Goal: Task Accomplishment & Management: Manage account settings

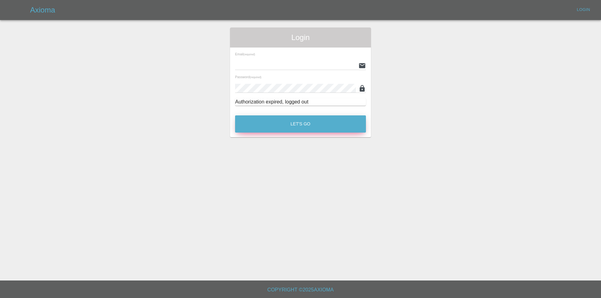
type input "[EMAIL_ADDRESS][DOMAIN_NAME]"
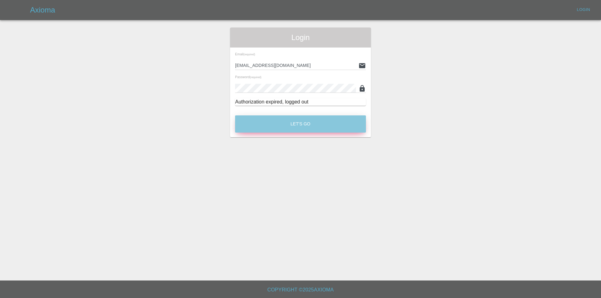
click at [302, 128] on button "Let's Go" at bounding box center [300, 123] width 131 height 17
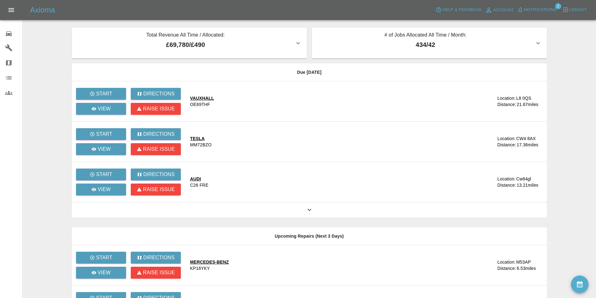
click at [563, 36] on main "Total Revenue All Time / Allocated: £69,780 / £490 Sprayway Smart Repairs NW : …" at bounding box center [298, 211] width 596 height 422
click at [536, 7] on span "Notifications" at bounding box center [540, 9] width 33 height 7
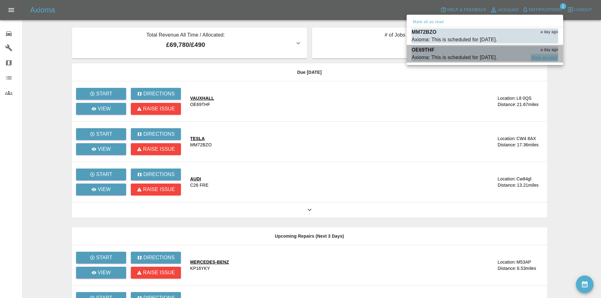
click at [544, 57] on button "Mark as read" at bounding box center [544, 57] width 28 height 7
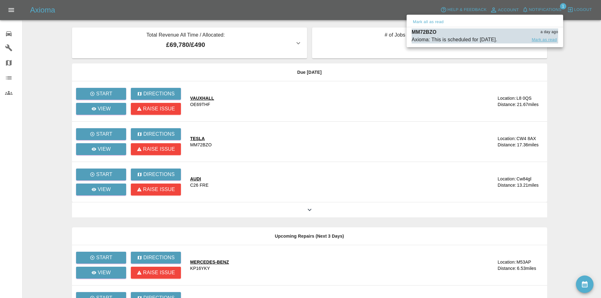
click at [541, 39] on button "Mark as read" at bounding box center [544, 39] width 28 height 7
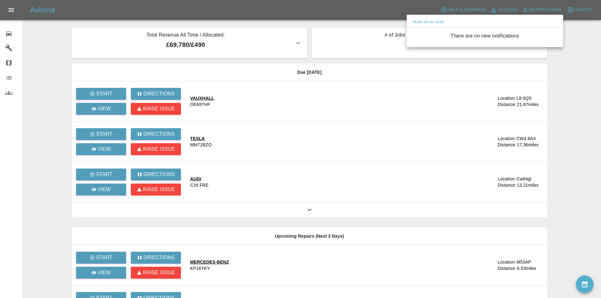
click at [570, 55] on div at bounding box center [300, 149] width 601 height 298
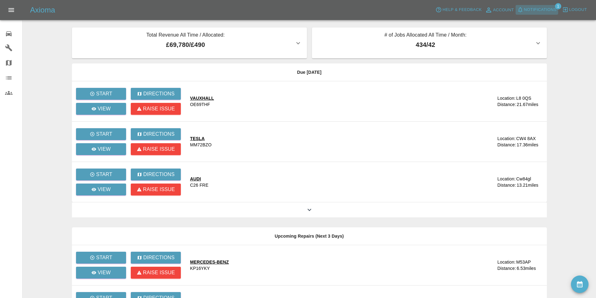
click at [534, 5] on button "Notifications" at bounding box center [537, 10] width 43 height 10
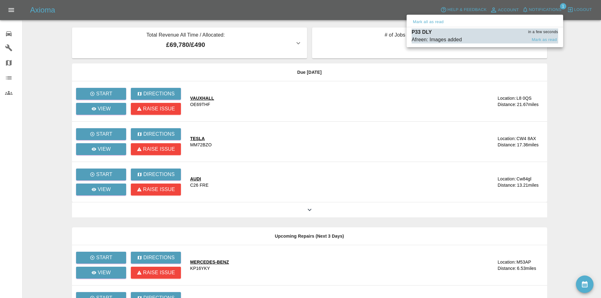
click at [494, 37] on span "Afreen: Images added" at bounding box center [469, 40] width 115 height 8
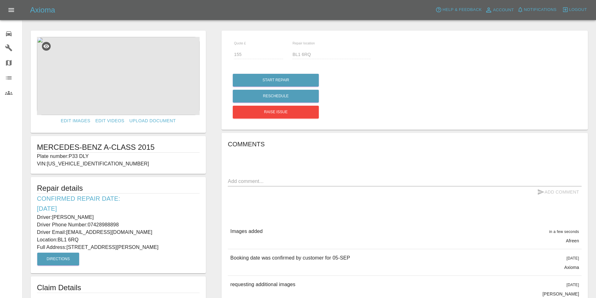
click at [3, 29] on link "0 Repair home" at bounding box center [11, 32] width 22 height 15
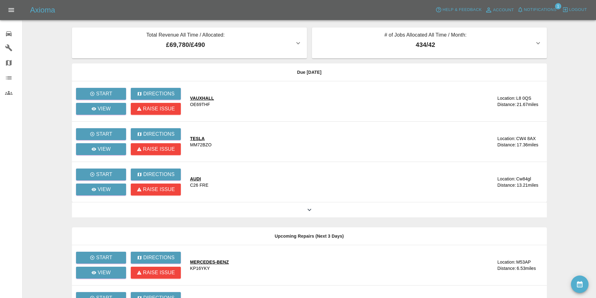
click at [45, 73] on main "Total Revenue All Time / Allocated: £69,780 / £490 Sprayway Smart Repairs NW : …" at bounding box center [298, 211] width 596 height 422
click at [105, 149] on p "View" at bounding box center [104, 150] width 13 height 8
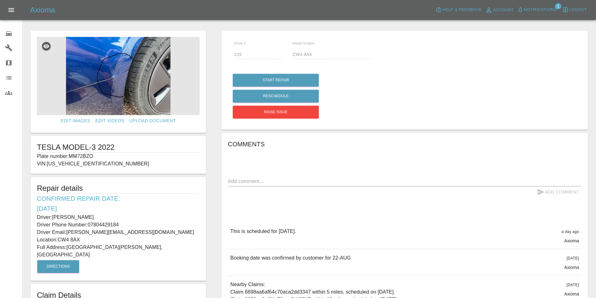
click at [105, 69] on img at bounding box center [118, 76] width 163 height 78
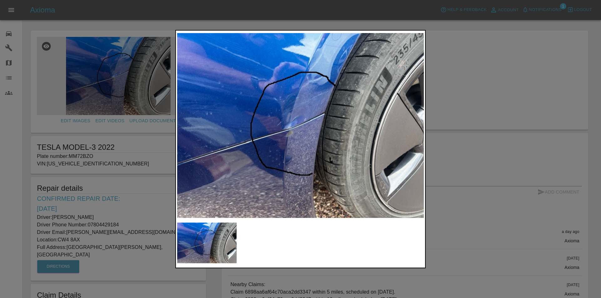
click at [61, 24] on div at bounding box center [300, 149] width 601 height 298
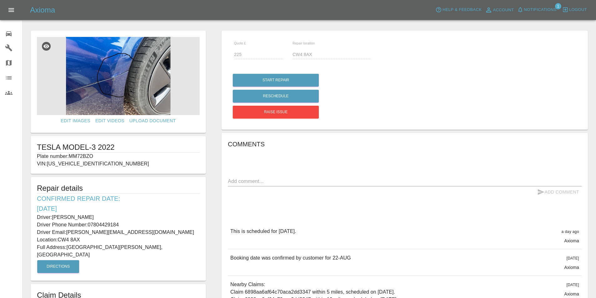
click at [5, 33] on link "0 Repair home" at bounding box center [11, 32] width 22 height 15
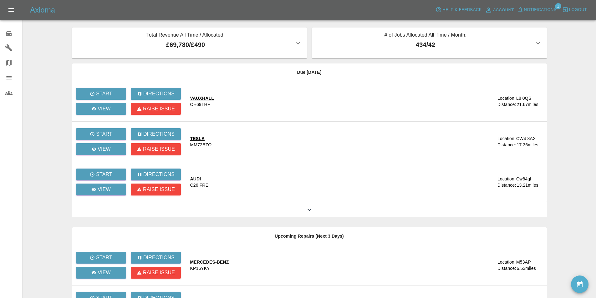
click at [49, 48] on main "Total Revenue All Time / Allocated: £69,780 / £490 Sprayway Smart Repairs NW : …" at bounding box center [298, 211] width 596 height 422
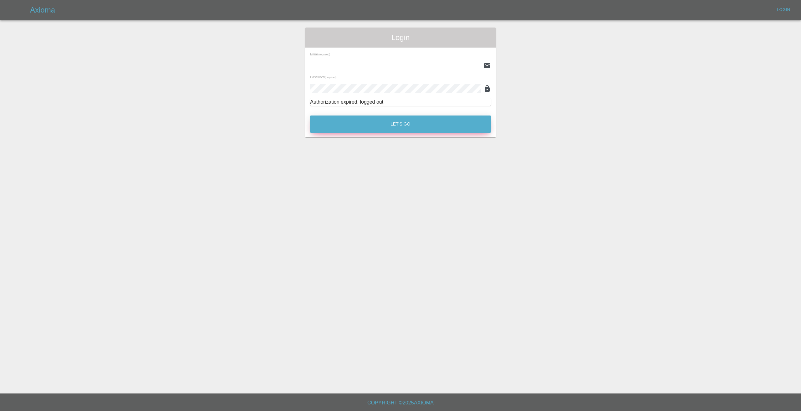
type input "[EMAIL_ADDRESS][DOMAIN_NAME]"
click at [383, 127] on button "Let's Go" at bounding box center [400, 123] width 181 height 17
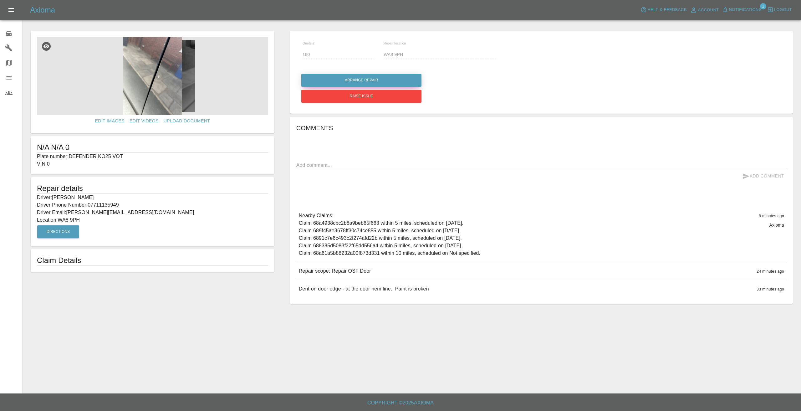
click at [311, 79] on button "Arrange Repair" at bounding box center [361, 80] width 120 height 13
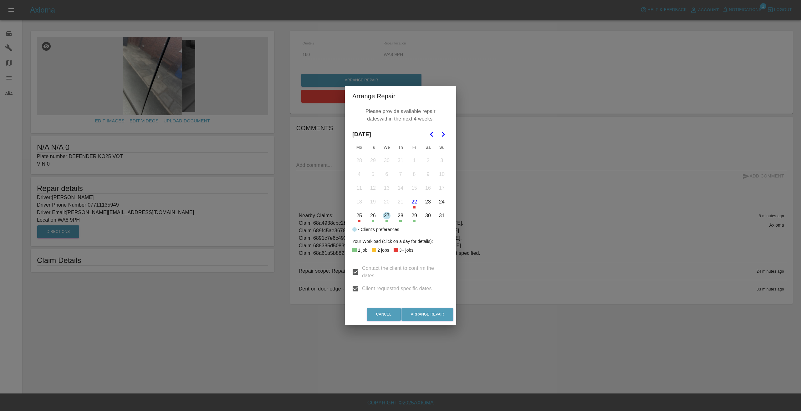
click at [443, 131] on icon "Go to the Next Month" at bounding box center [443, 134] width 8 height 8
click at [359, 160] on button "1" at bounding box center [359, 160] width 13 height 13
click at [372, 161] on button "2" at bounding box center [372, 160] width 13 height 13
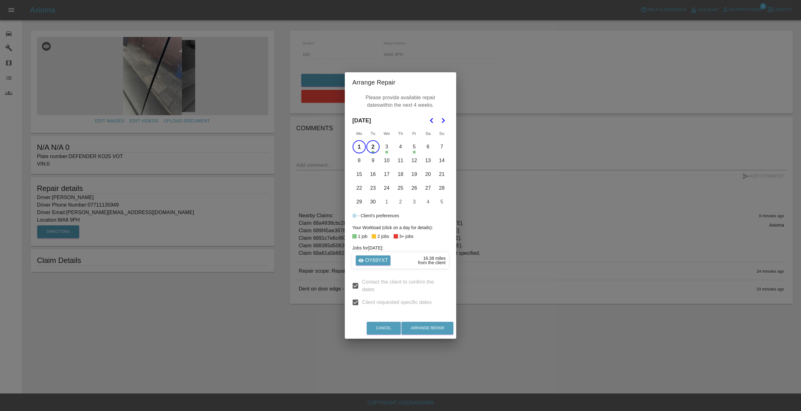
click at [387, 145] on button "3" at bounding box center [386, 146] width 13 height 13
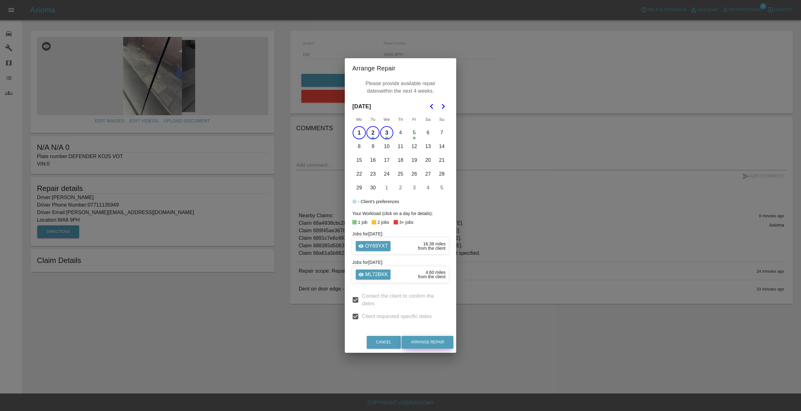
click at [433, 341] on button "Arrange Repair" at bounding box center [428, 342] width 52 height 13
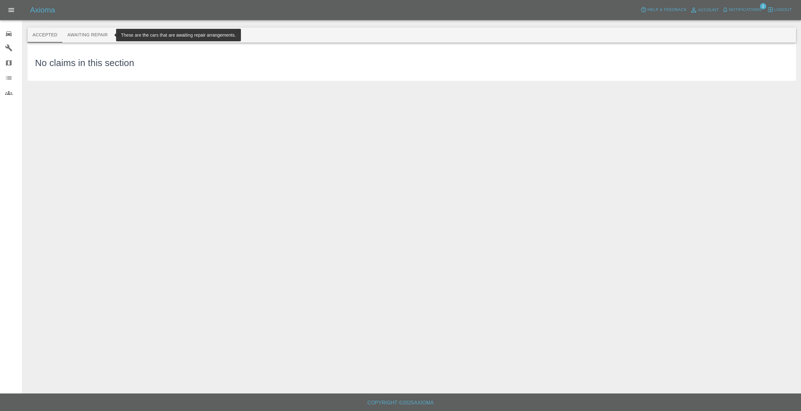
click at [88, 33] on button "Awaiting Repair" at bounding box center [87, 35] width 50 height 15
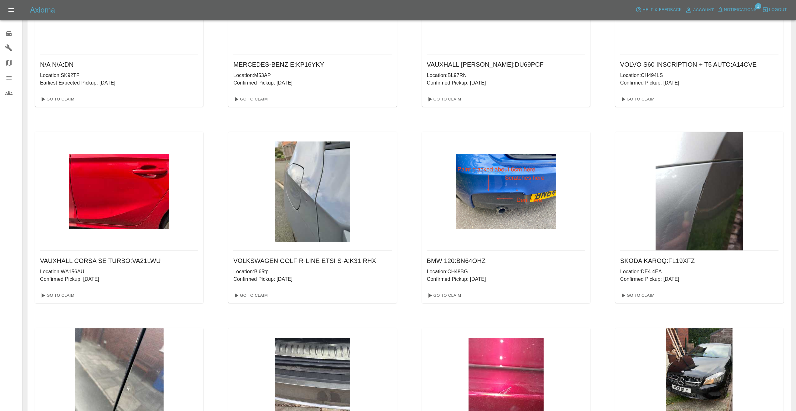
scroll to position [501, 0]
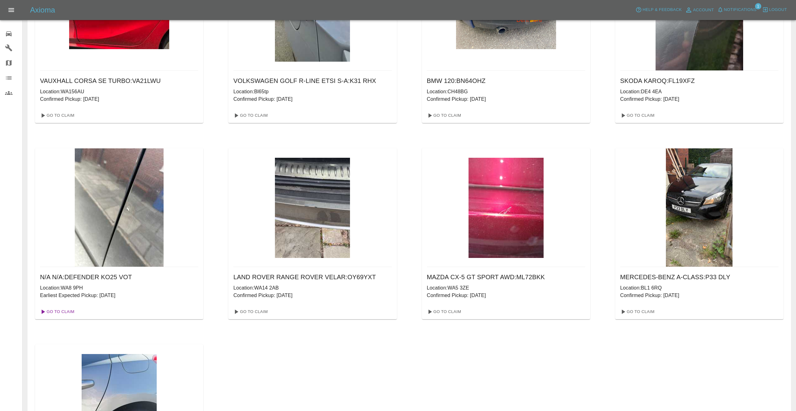
click at [53, 311] on link "Go To Claim" at bounding box center [57, 312] width 38 height 10
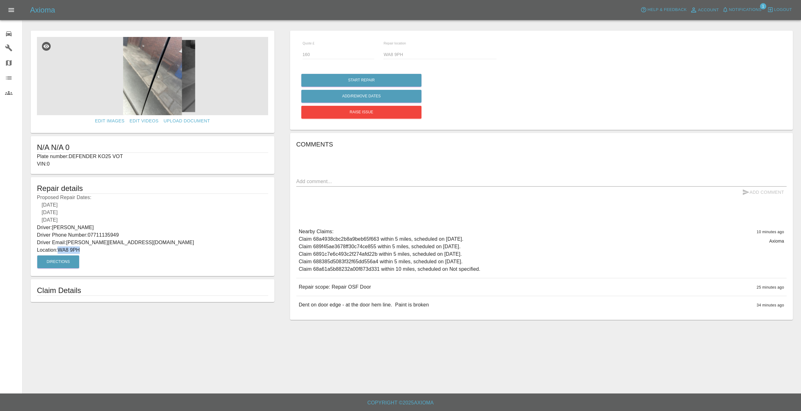
drag, startPoint x: 81, startPoint y: 251, endPoint x: 60, endPoint y: 251, distance: 21.6
click at [60, 251] on p "Location: WA8 9PH" at bounding box center [152, 250] width 231 height 8
copy p "WA8 9PH"
click at [126, 236] on p "Driver Phone Number: 07711135949" at bounding box center [152, 235] width 231 height 8
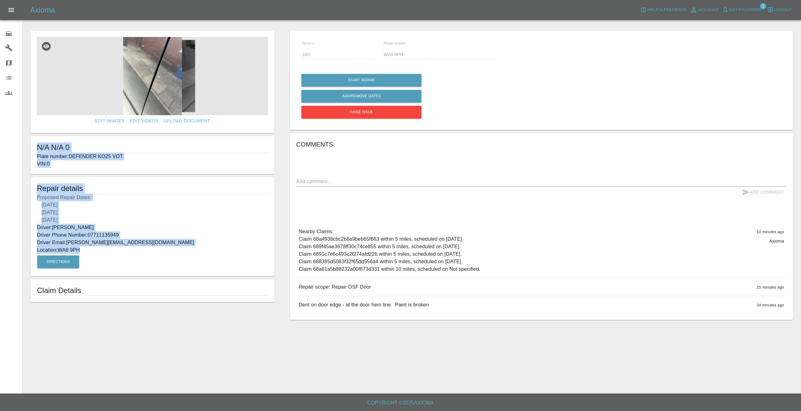
drag, startPoint x: 84, startPoint y: 248, endPoint x: 36, endPoint y: 146, distance: 113.0
click at [36, 146] on form "Edit Images Edit Videos Upload Document N/A N/A 0 Plate number: DEFENDER KO25 V…" at bounding box center [153, 166] width 250 height 271
copy form "N/A N/A 0 Plate number: DEFENDER KO25 VOT VIN: 0 Repair details Proposed Repair…"
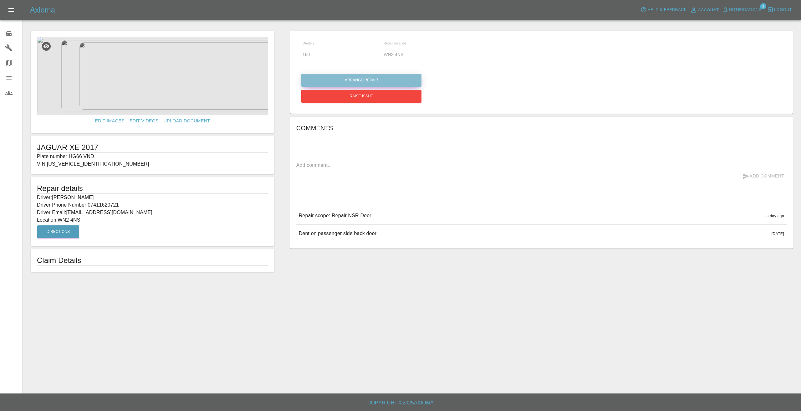
click at [390, 81] on button "Arrange Repair" at bounding box center [361, 80] width 120 height 13
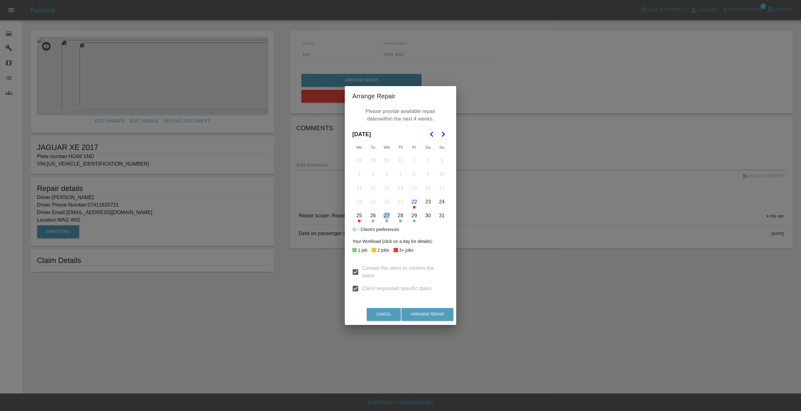
click at [443, 133] on icon "Go to the Next Month" at bounding box center [443, 134] width 8 height 8
click at [358, 162] on button "1" at bounding box center [359, 160] width 13 height 13
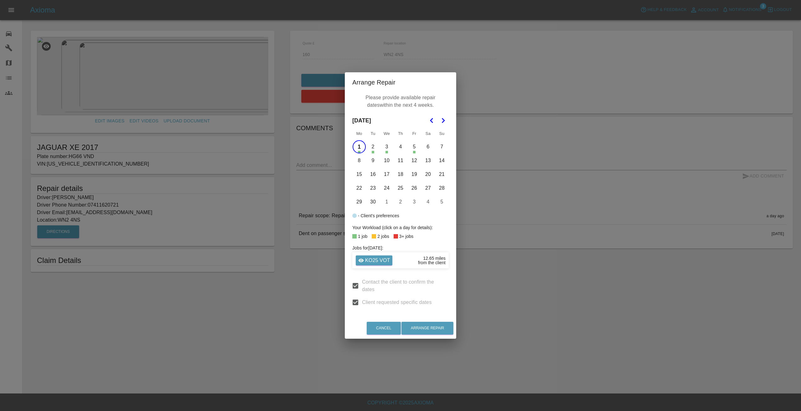
click at [371, 150] on button "2" at bounding box center [372, 146] width 13 height 13
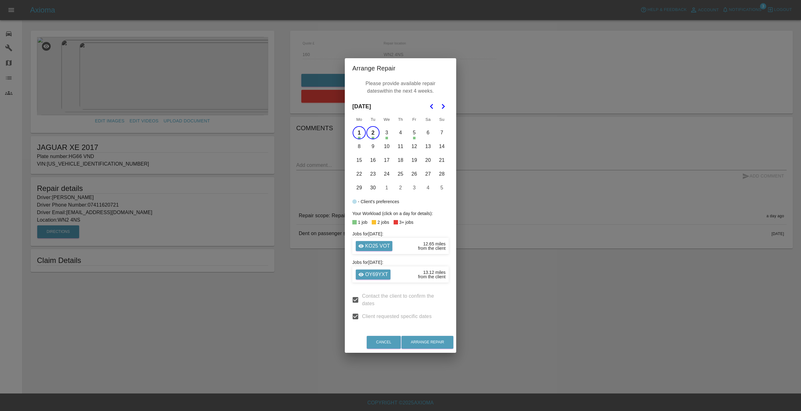
click at [388, 129] on button "3" at bounding box center [386, 132] width 13 height 13
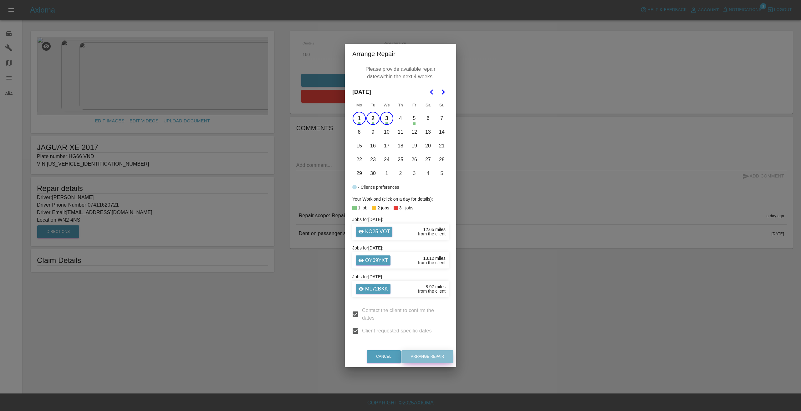
click at [435, 360] on button "Arrange Repair" at bounding box center [428, 356] width 52 height 13
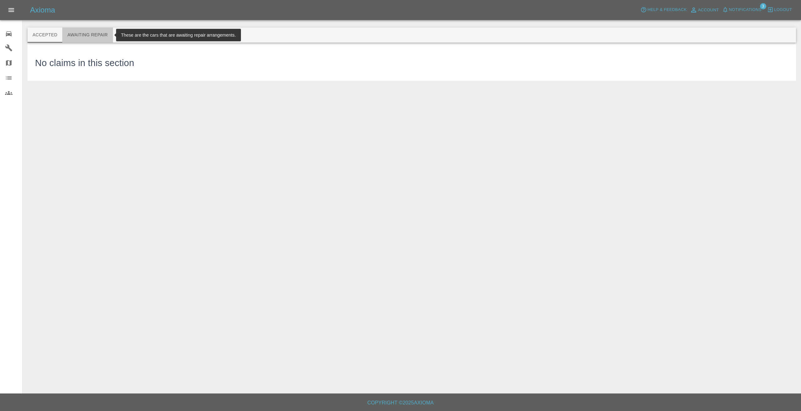
click at [86, 36] on button "Awaiting Repair" at bounding box center [87, 35] width 50 height 15
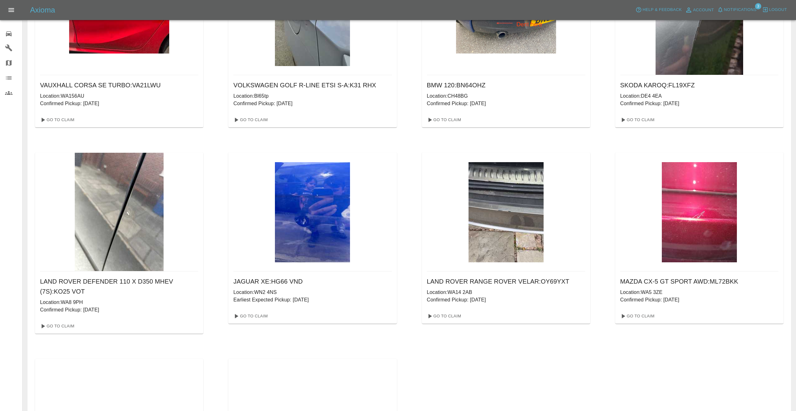
scroll to position [501, 0]
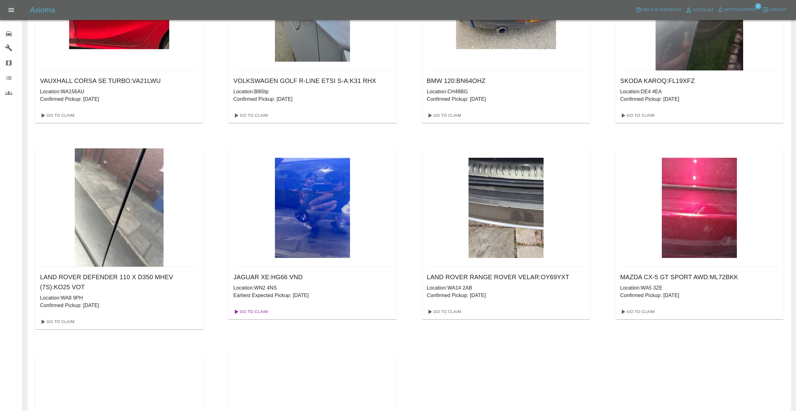
click at [258, 311] on link "Go To Claim" at bounding box center [250, 312] width 38 height 10
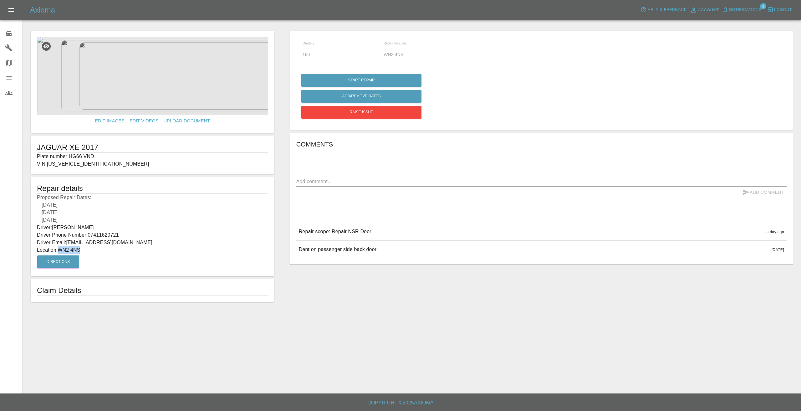
drag, startPoint x: 84, startPoint y: 250, endPoint x: 60, endPoint y: 246, distance: 24.1
click at [60, 246] on p "Location: WN2 4NS" at bounding box center [152, 250] width 231 height 8
copy p "WN2 4NS"
click at [135, 174] on div "JAGUAR XE 2017 Plate number: HG66 VND VIN: SAJAB4AG6HA956883" at bounding box center [153, 155] width 244 height 38
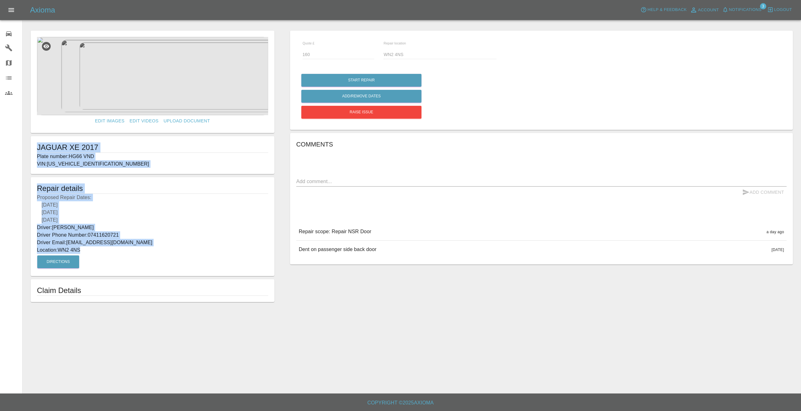
drag, startPoint x: 85, startPoint y: 247, endPoint x: 45, endPoint y: 150, distance: 105.1
click at [34, 150] on form "Edit Images Edit Videos Upload Document JAGUAR XE 2017 Plate number: HG66 VND V…" at bounding box center [153, 166] width 250 height 271
copy form "JAGUAR XE 2017 Plate number: HG66 VND VIN: SAJAB4AG6HA956883 Repair details Pro…"
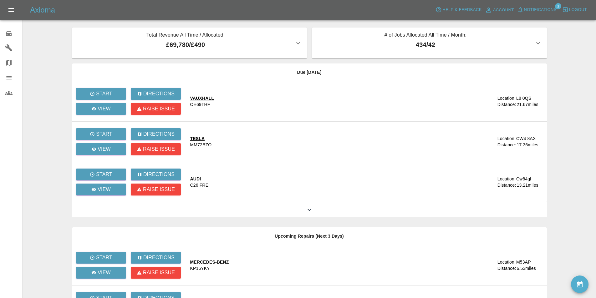
click at [547, 8] on span "Notifications" at bounding box center [540, 9] width 33 height 7
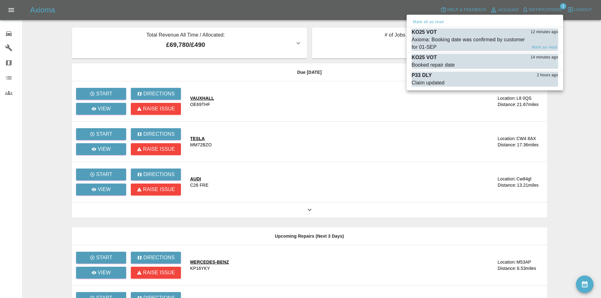
click at [457, 38] on div "Axioma: Booking date was confirmed by customer for 01-SEP" at bounding box center [469, 43] width 115 height 15
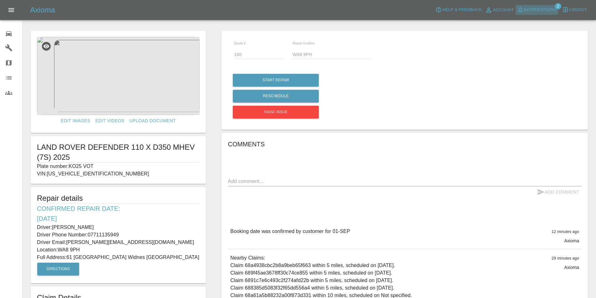
click at [553, 8] on span "Notifications" at bounding box center [540, 9] width 33 height 7
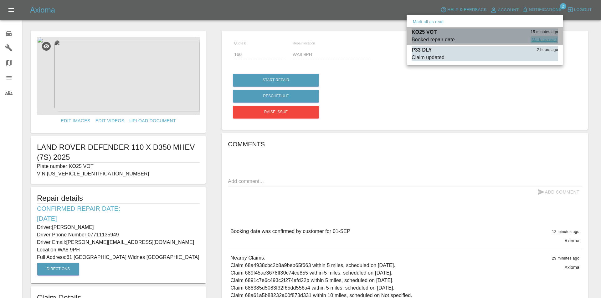
click at [545, 38] on button "Mark as read" at bounding box center [544, 39] width 28 height 7
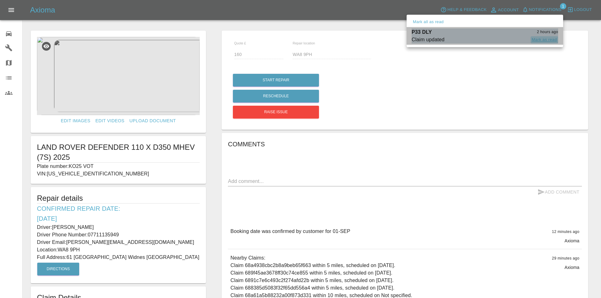
click at [543, 38] on button "Mark as read" at bounding box center [544, 39] width 28 height 7
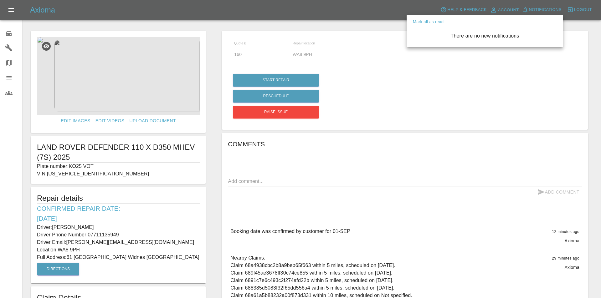
click at [23, 30] on div at bounding box center [300, 149] width 601 height 298
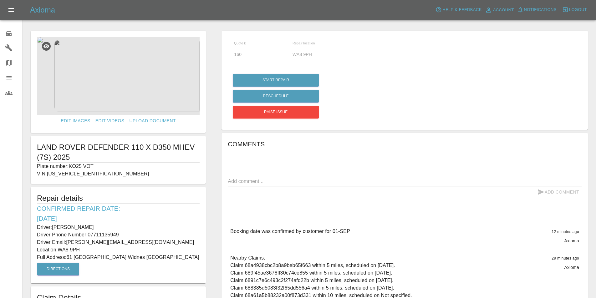
click at [5, 33] on link "0 Repair home" at bounding box center [11, 32] width 22 height 15
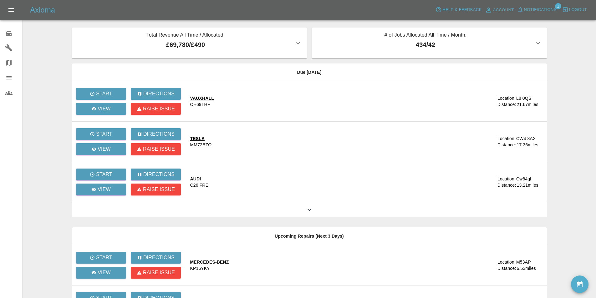
click at [566, 32] on main "Total Revenue All Time / Allocated: £69,780 / £490 Sprayway Smart Repairs NW : …" at bounding box center [298, 211] width 596 height 422
click at [541, 6] on span "Notifications" at bounding box center [540, 9] width 33 height 7
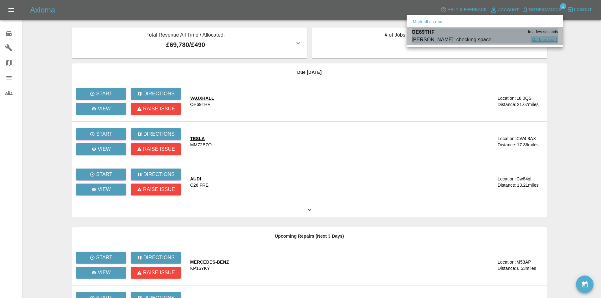
click at [545, 39] on button "Mark as read" at bounding box center [544, 39] width 28 height 7
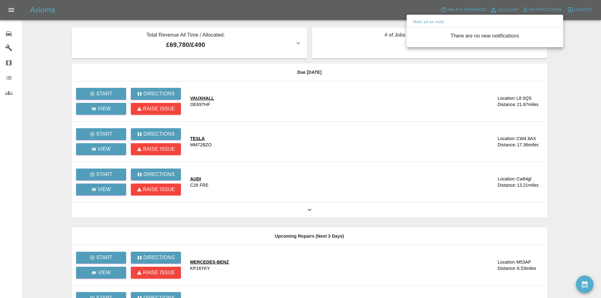
click at [570, 49] on div at bounding box center [300, 149] width 601 height 298
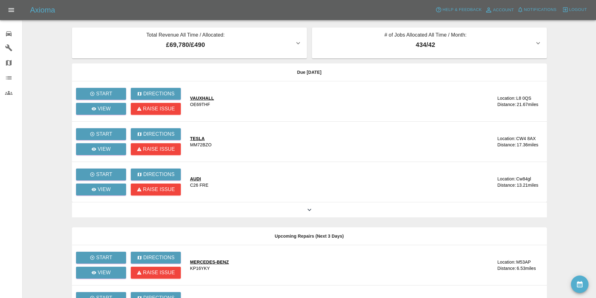
click at [9, 32] on icon at bounding box center [9, 34] width 8 height 8
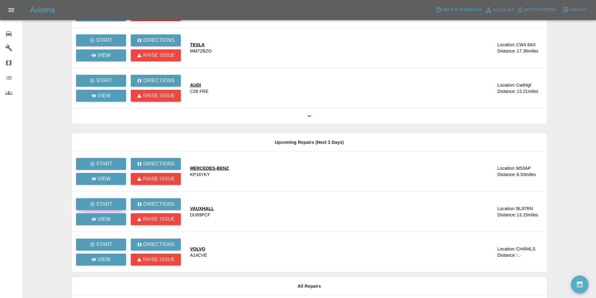
scroll to position [141, 0]
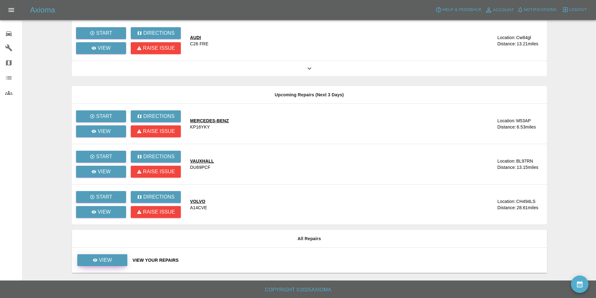
click at [113, 263] on link "View" at bounding box center [102, 260] width 50 height 12
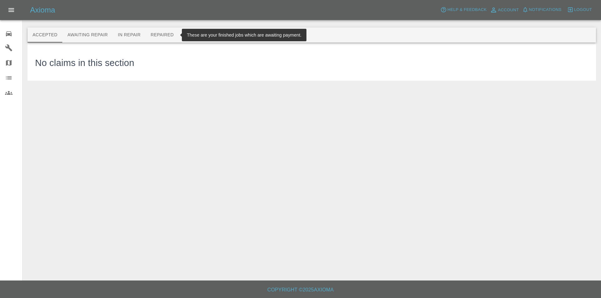
click at [161, 34] on button "Repaired" at bounding box center [162, 35] width 33 height 15
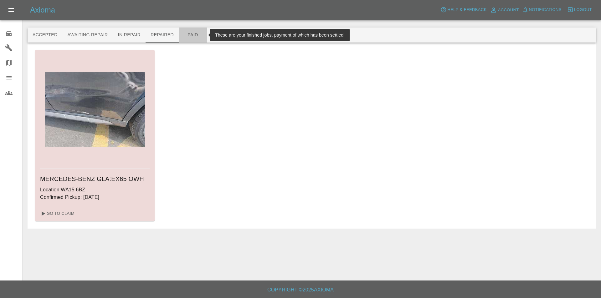
click at [194, 34] on button "Paid" at bounding box center [193, 35] width 28 height 15
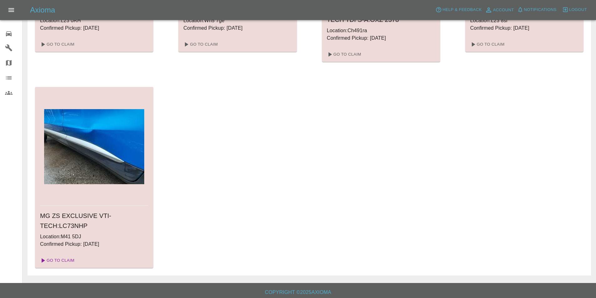
scroll to position [1832, 0]
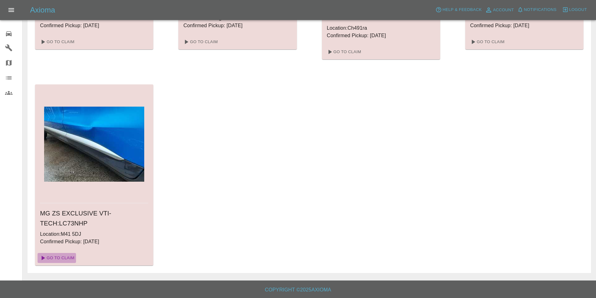
click at [57, 256] on link "Go To Claim" at bounding box center [57, 258] width 38 height 10
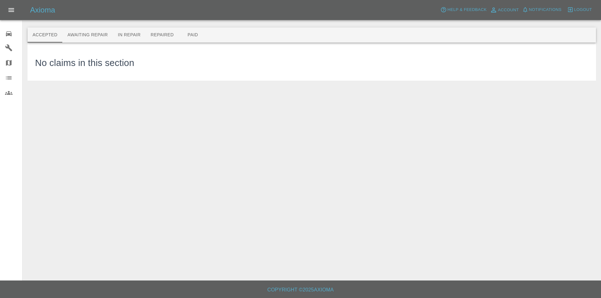
click at [6, 30] on icon at bounding box center [9, 34] width 8 height 8
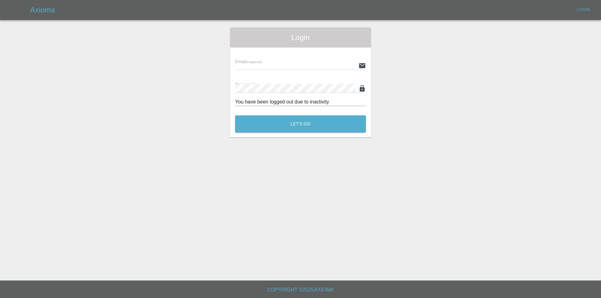
type input "[EMAIL_ADDRESS][DOMAIN_NAME]"
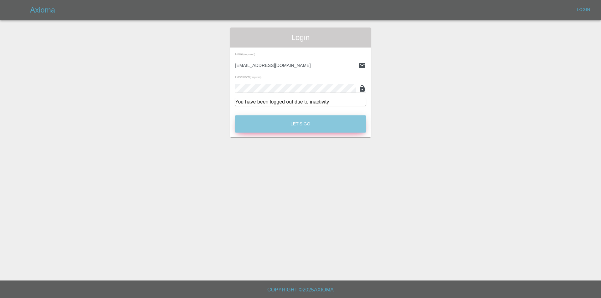
click at [344, 128] on button "Let's Go" at bounding box center [300, 123] width 131 height 17
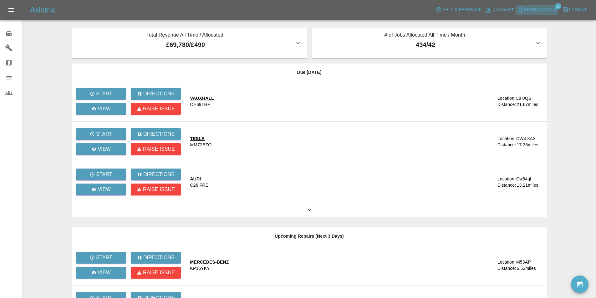
click at [548, 7] on span "Notifications" at bounding box center [540, 9] width 33 height 7
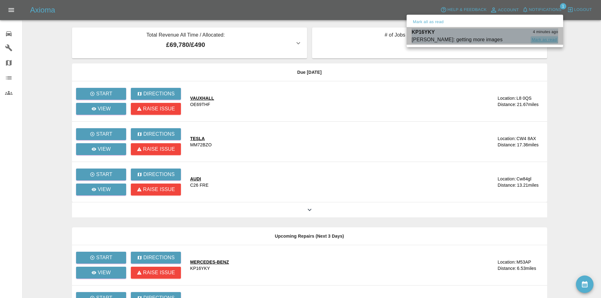
click at [551, 40] on button "Mark as read" at bounding box center [544, 39] width 28 height 7
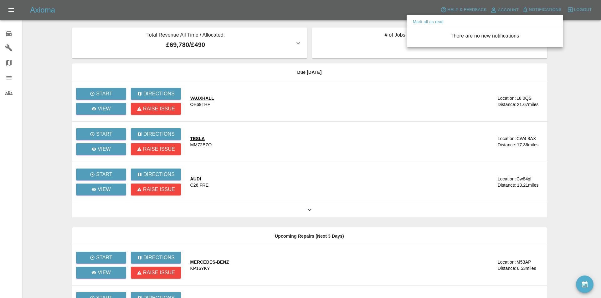
click at [587, 44] on div at bounding box center [300, 149] width 601 height 298
